Goal: Transaction & Acquisition: Book appointment/travel/reservation

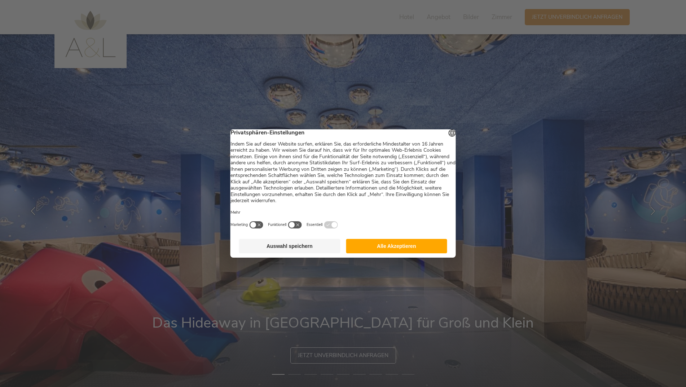
click at [380, 246] on button "Alle Akzeptieren" at bounding box center [396, 246] width 101 height 14
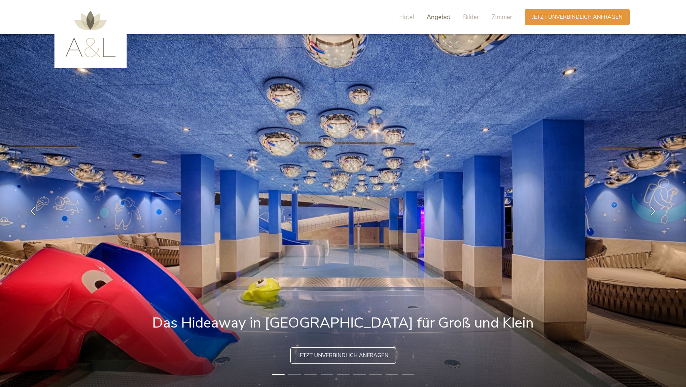
click at [437, 17] on span "Angebot" at bounding box center [439, 17] width 24 height 8
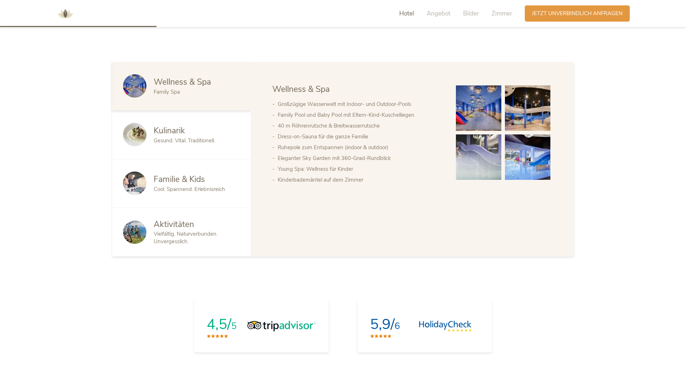
scroll to position [480, 0]
click at [467, 18] on div "Hotel Angebot Bilder Zimmer" at bounding box center [457, 13] width 135 height 16
click at [467, 15] on span "Bilder" at bounding box center [471, 13] width 16 height 8
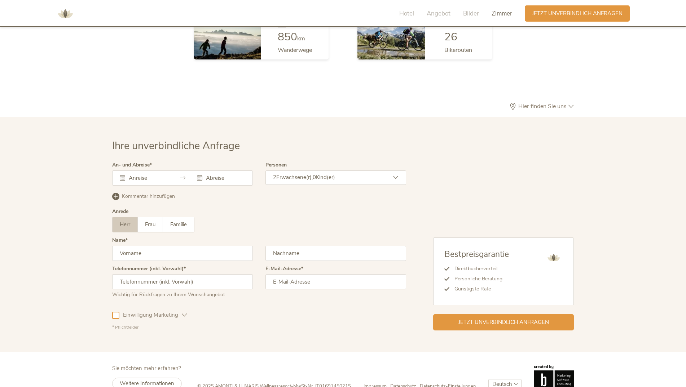
scroll to position [2103, 0]
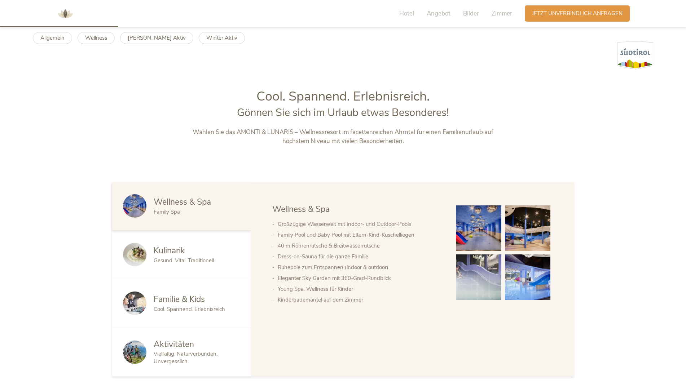
scroll to position [397, 0]
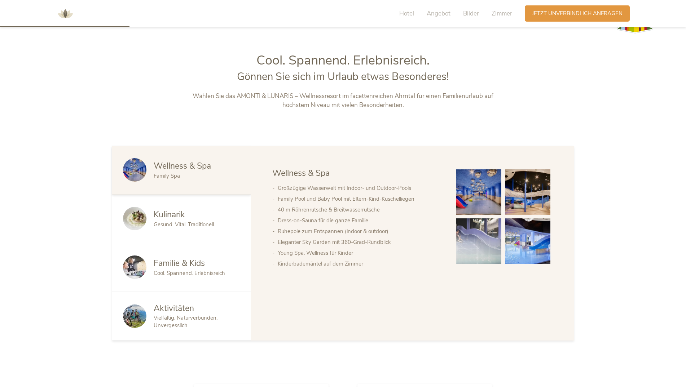
click at [184, 226] on span "Gesund. Vital. Traditionell." at bounding box center [184, 224] width 61 height 7
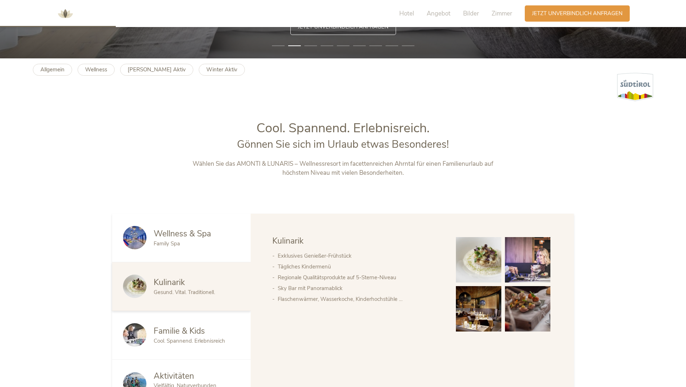
scroll to position [325, 0]
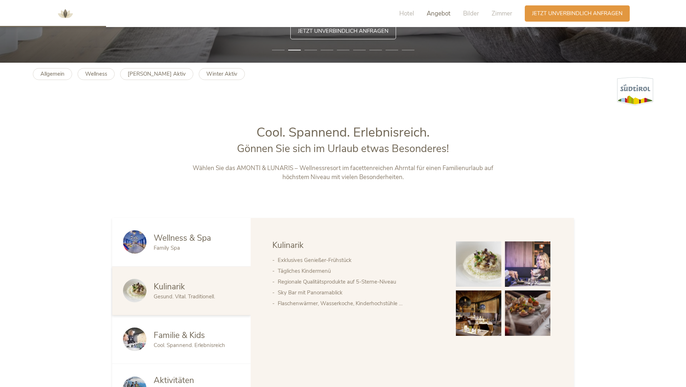
click at [430, 10] on span "Angebot" at bounding box center [439, 13] width 24 height 8
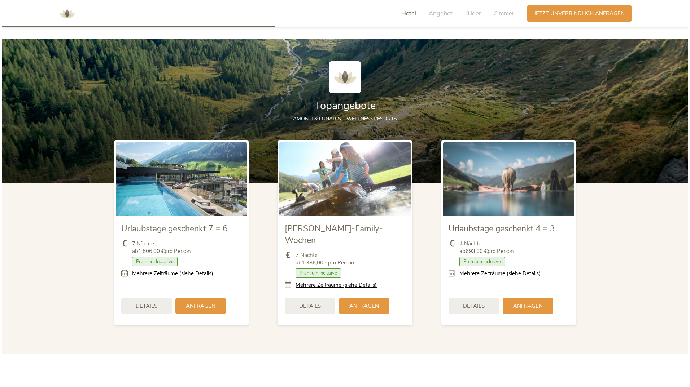
scroll to position [841, 0]
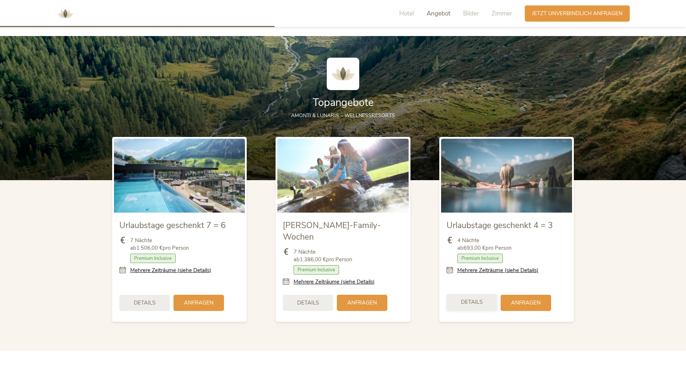
click at [483, 294] on div "Details" at bounding box center [472, 302] width 51 height 16
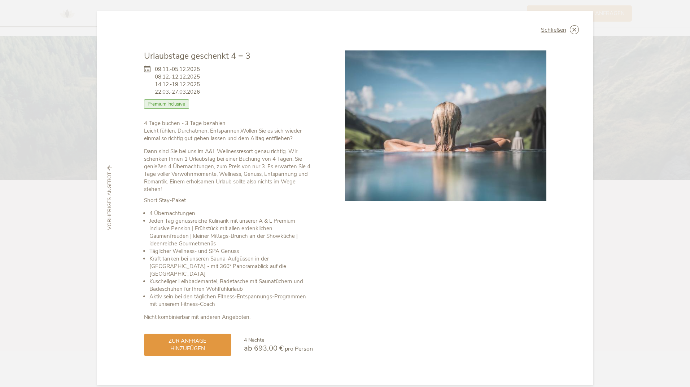
scroll to position [1, 0]
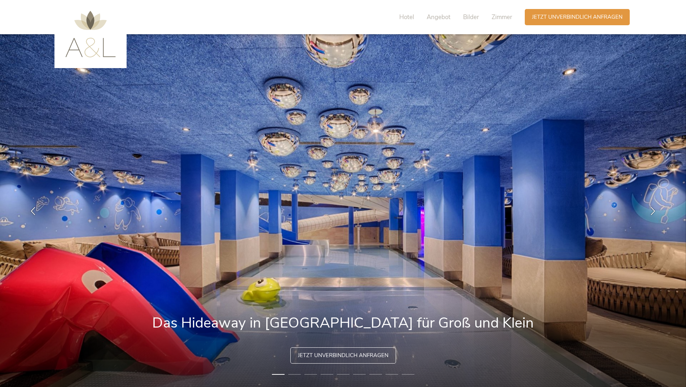
click at [444, 22] on div "Hotel Angebot Bilder Zimmer" at bounding box center [457, 17] width 135 height 16
click at [439, 17] on span "Angebot" at bounding box center [439, 17] width 24 height 8
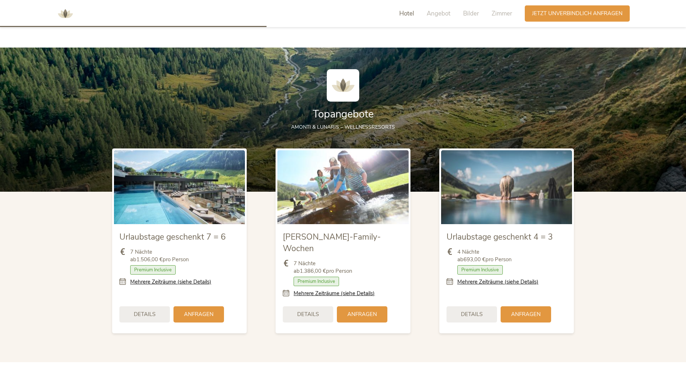
scroll to position [841, 0]
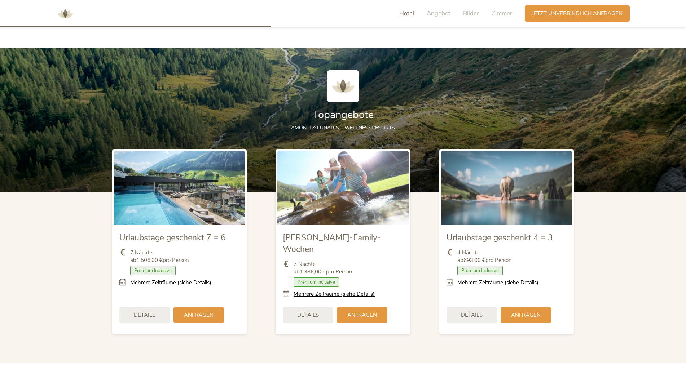
scroll to position [830, 0]
